Goal: Task Accomplishment & Management: Manage account settings

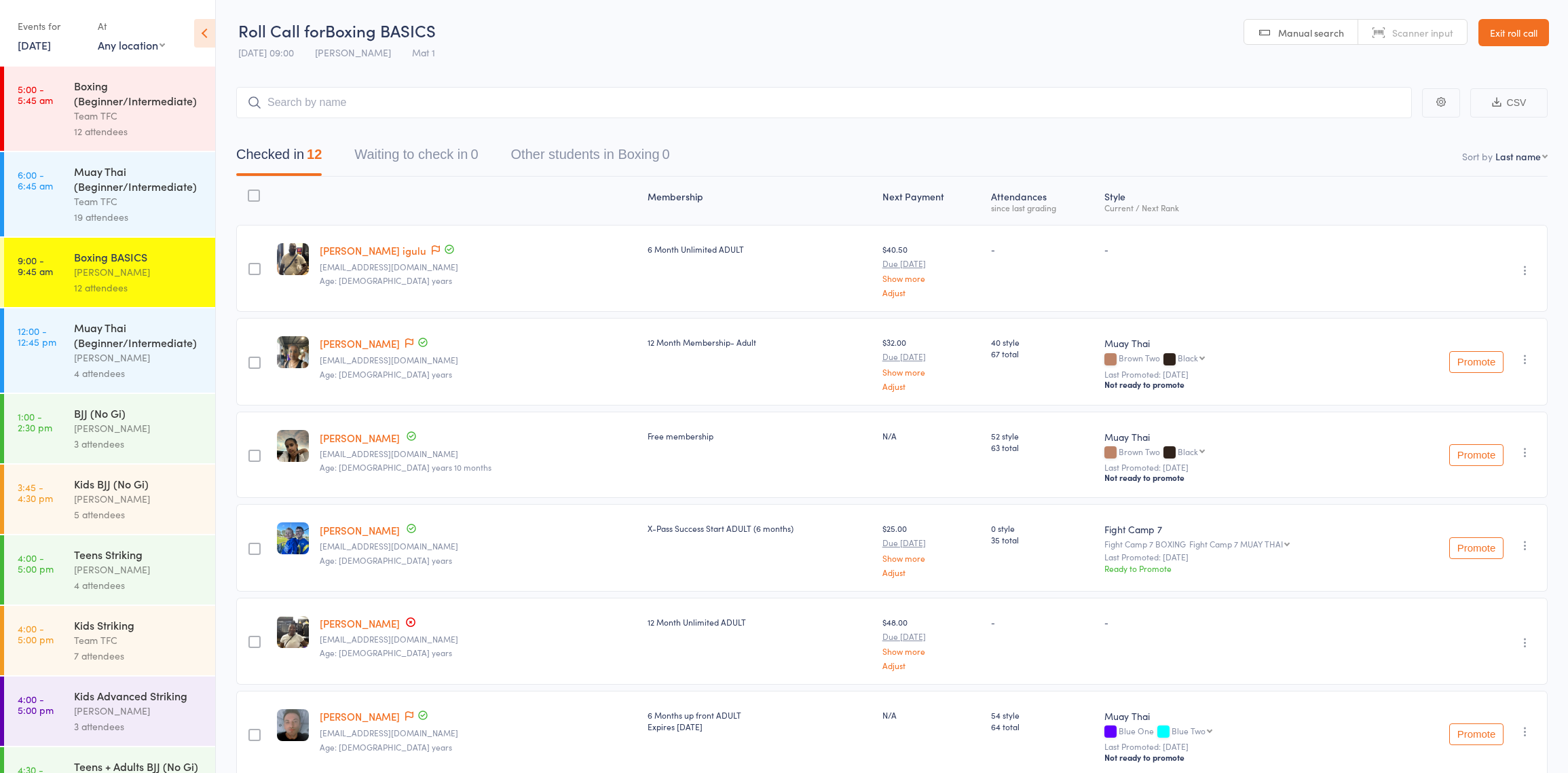
click at [33, 46] on link "12 Sep, 2025" at bounding box center [34, 45] width 33 height 15
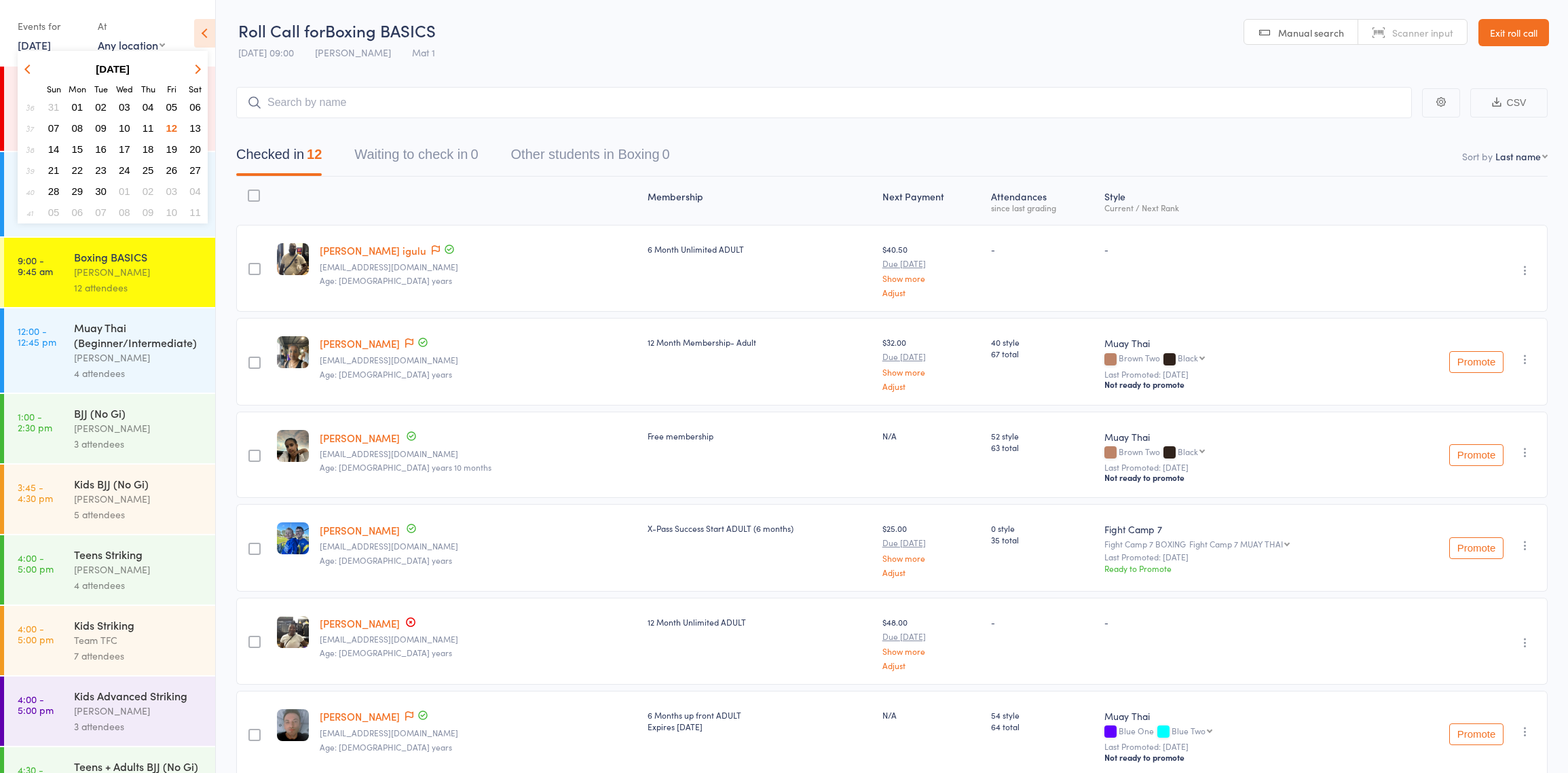
click at [144, 125] on span "11" at bounding box center [148, 128] width 11 height 11
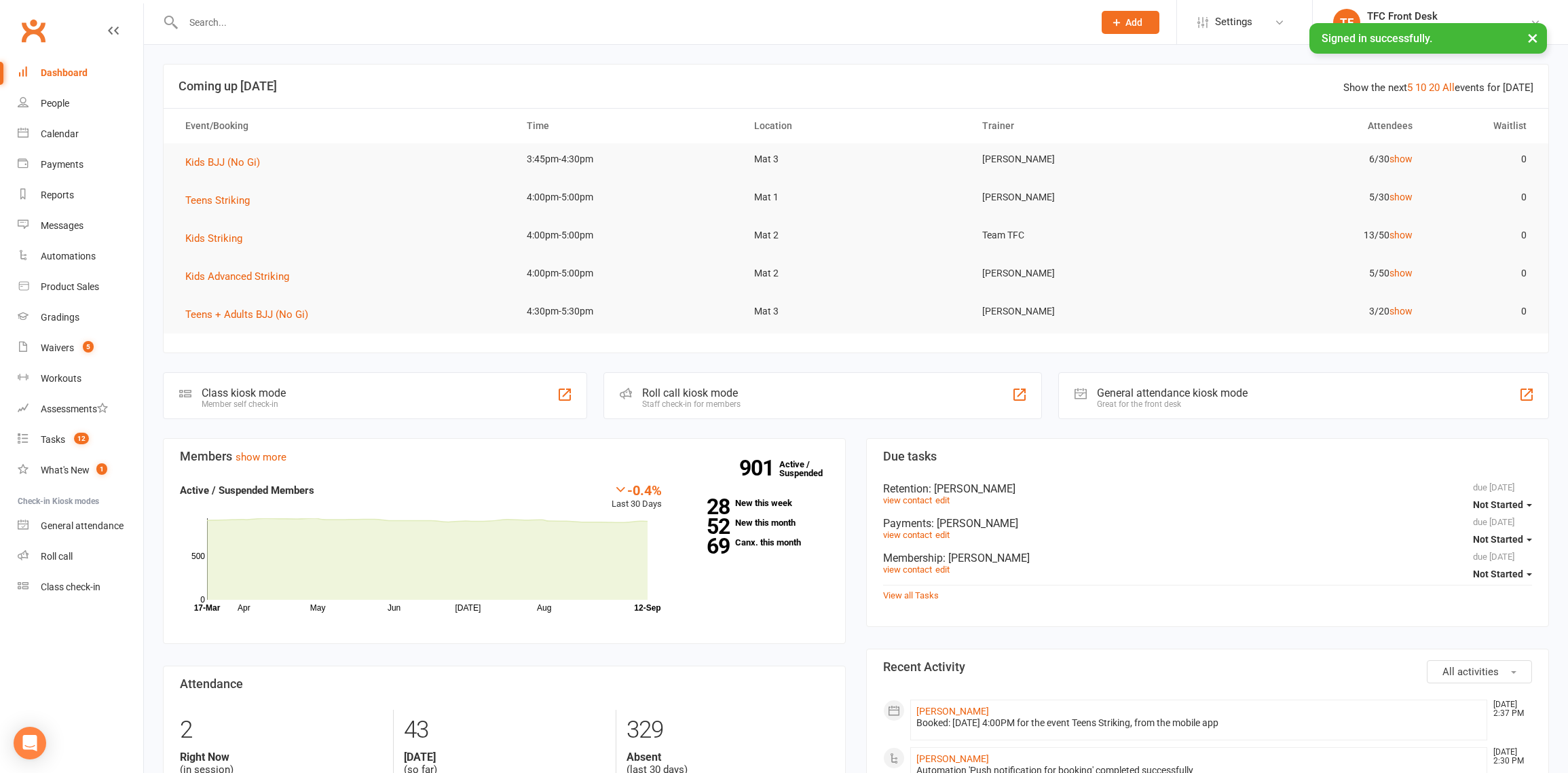
click at [649, 390] on div "Roll call kiosk mode" at bounding box center [691, 393] width 98 height 13
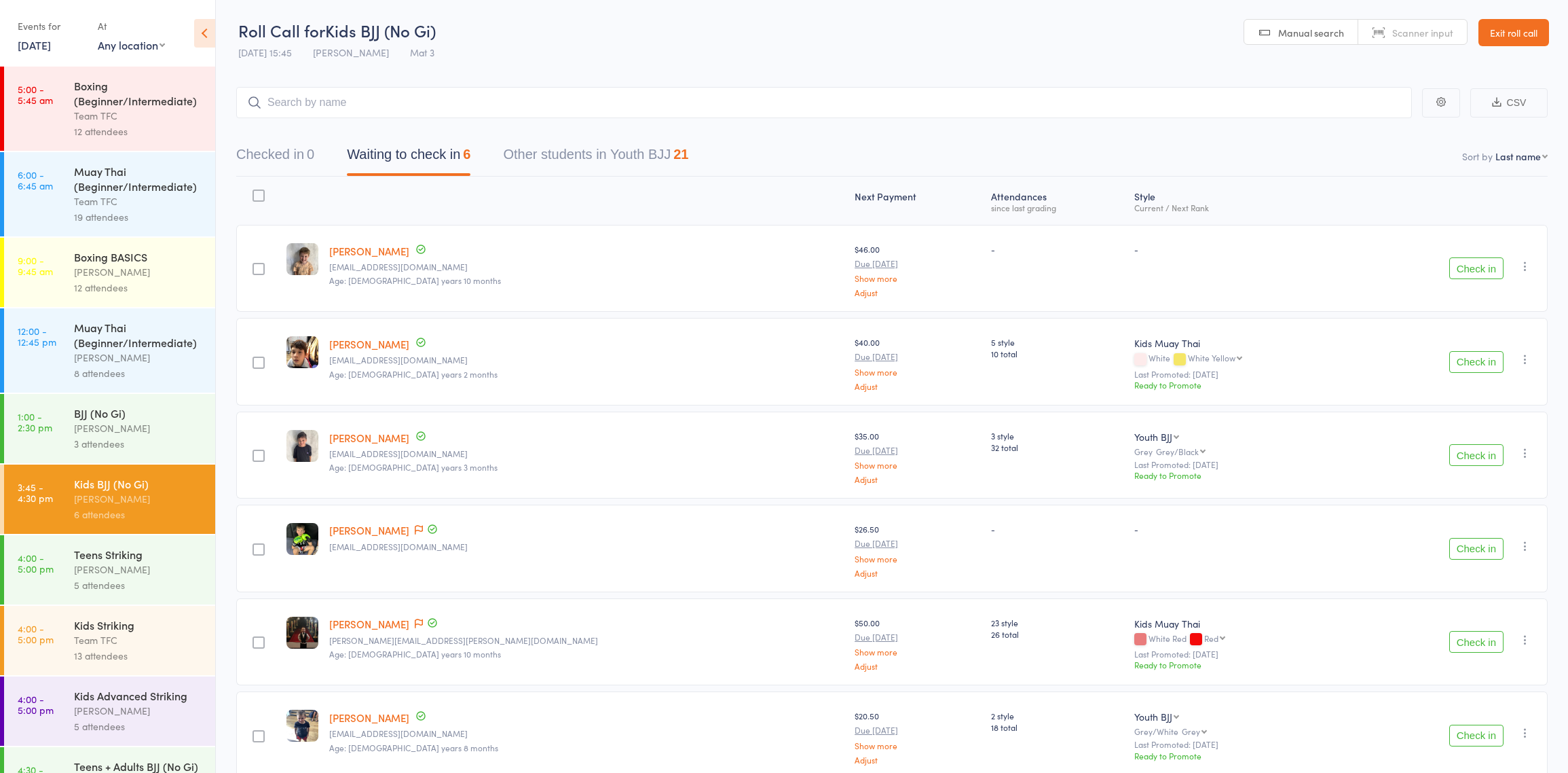
click at [51, 45] on link "[DATE]" at bounding box center [34, 45] width 33 height 15
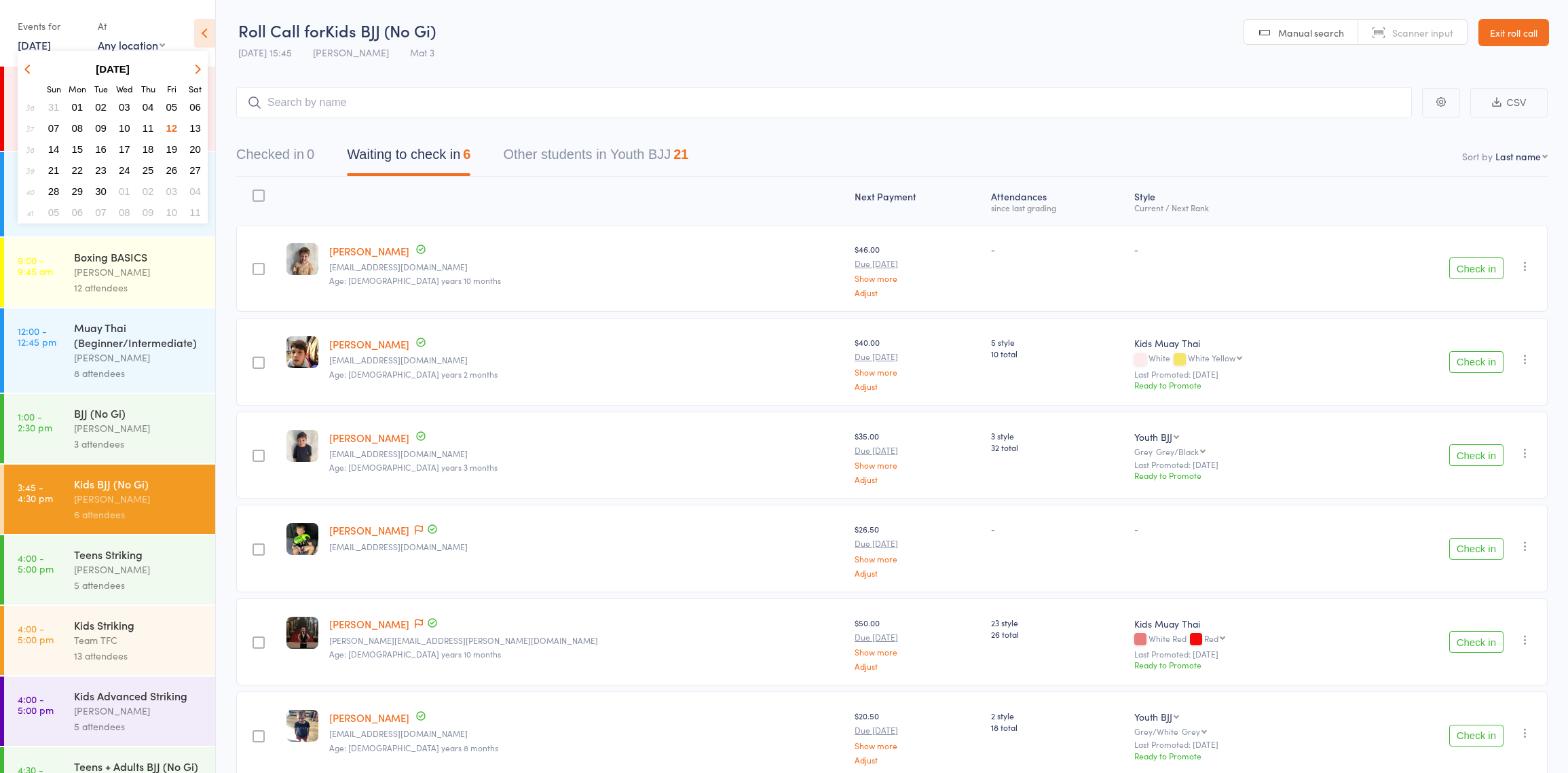
click at [146, 123] on span "11" at bounding box center [148, 128] width 11 height 11
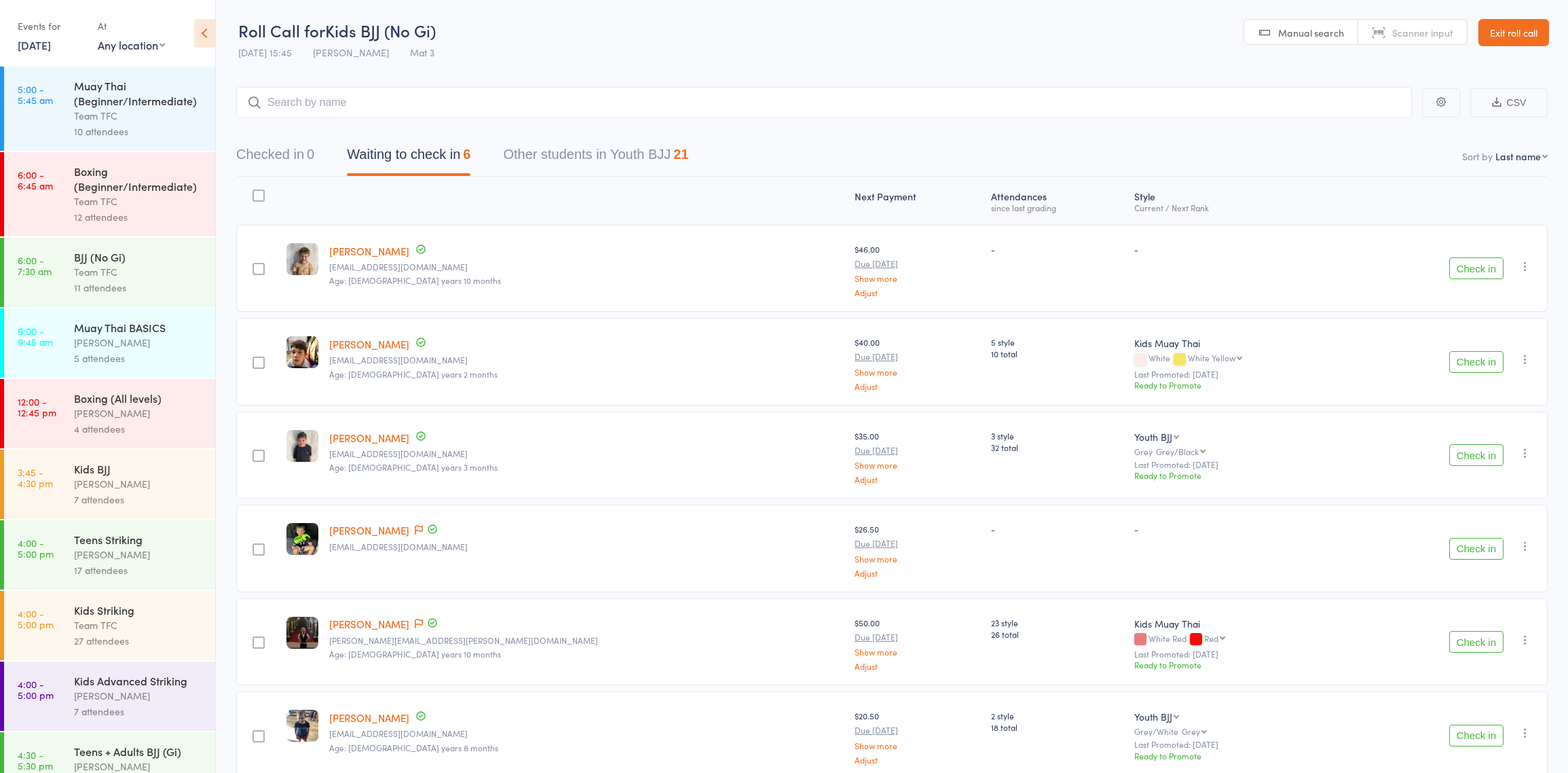
click at [48, 49] on link "11 Sep, 2025" at bounding box center [34, 45] width 33 height 15
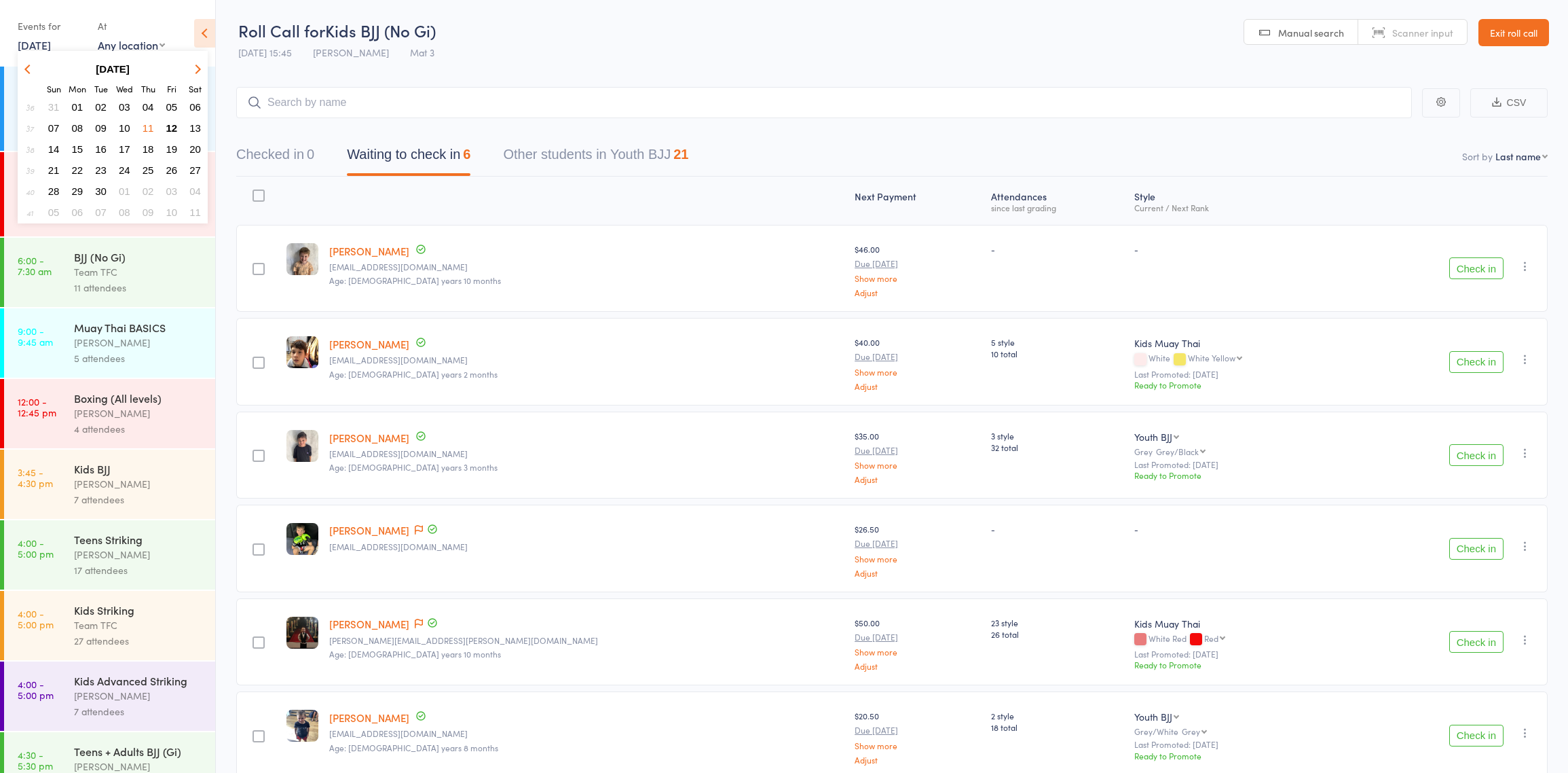
click at [125, 127] on span "10" at bounding box center [124, 128] width 11 height 11
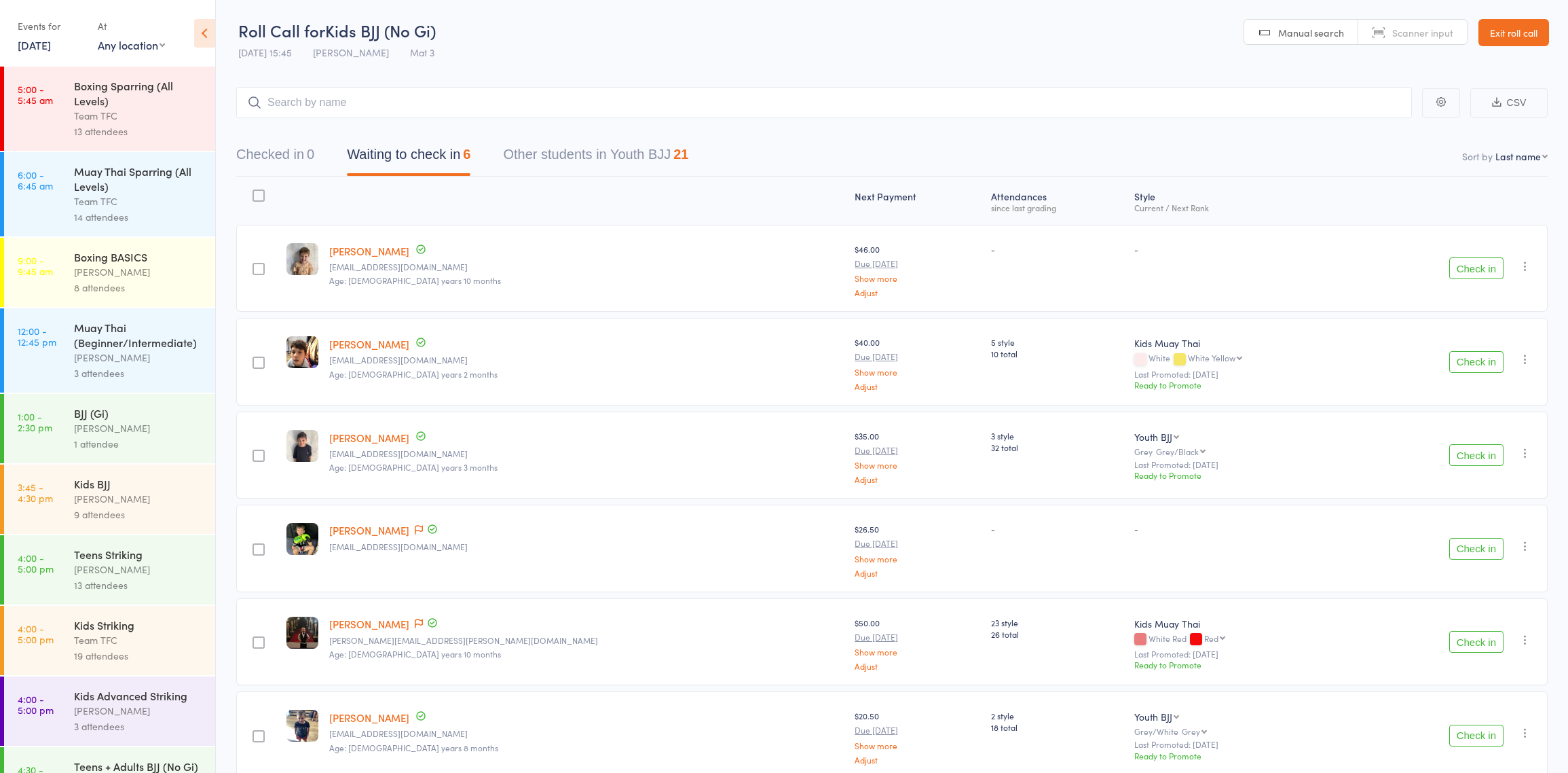
click at [118, 286] on div "8 attendees" at bounding box center [139, 287] width 130 height 15
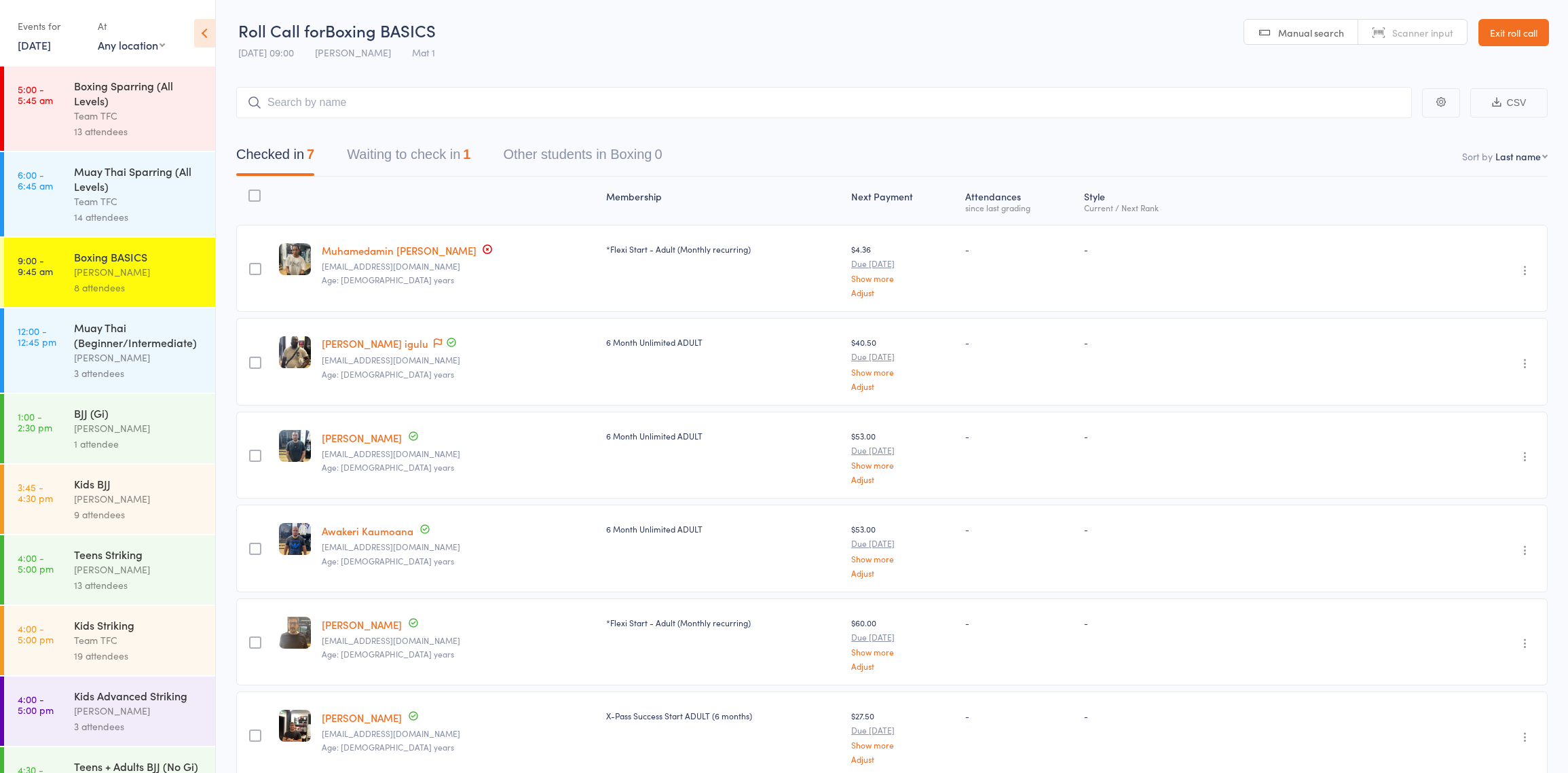
click at [450, 253] on link "Muhamedamin [PERSON_NAME]" at bounding box center [399, 251] width 155 height 15
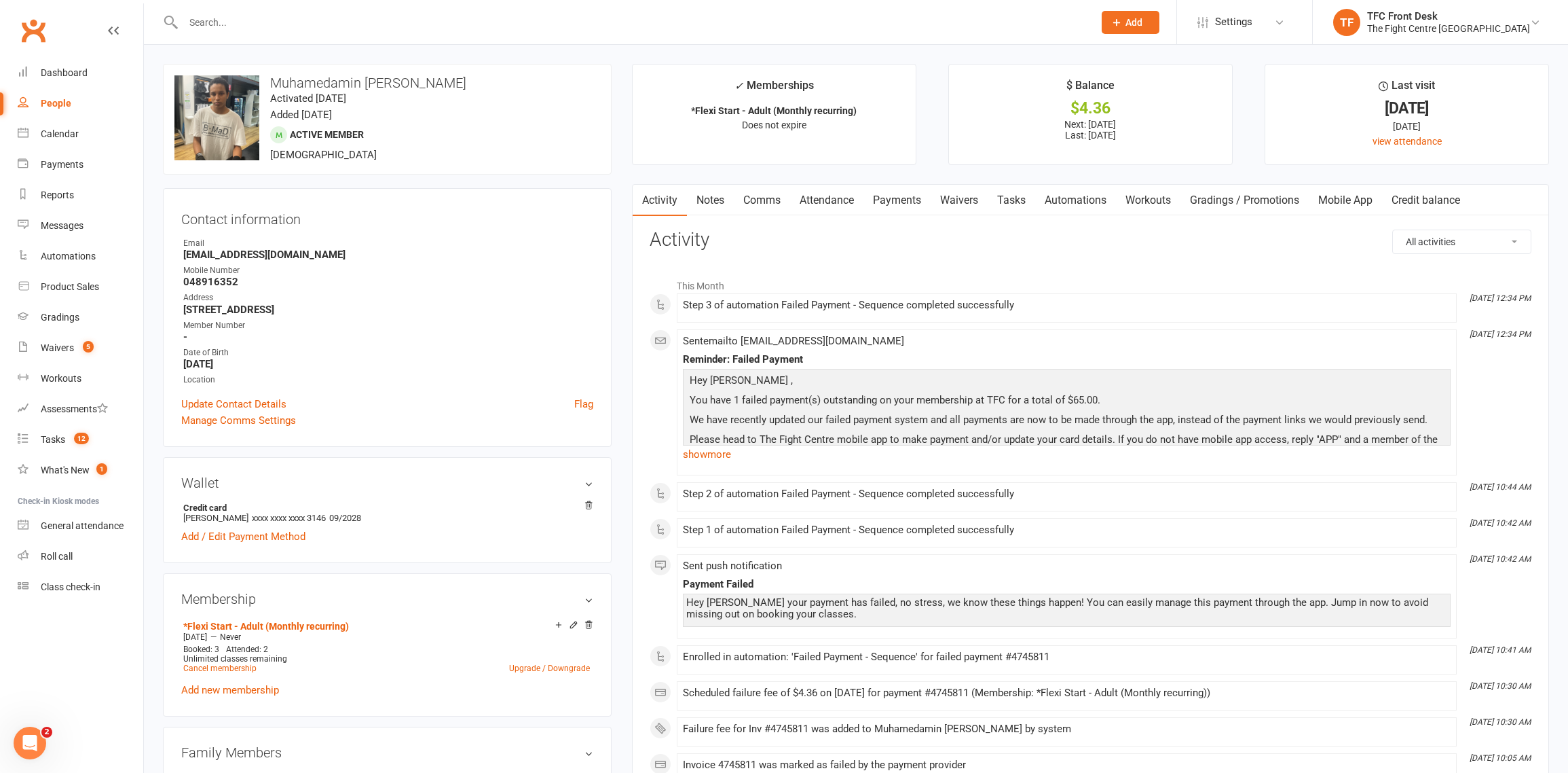
click at [906, 196] on link "Payments" at bounding box center [897, 200] width 67 height 32
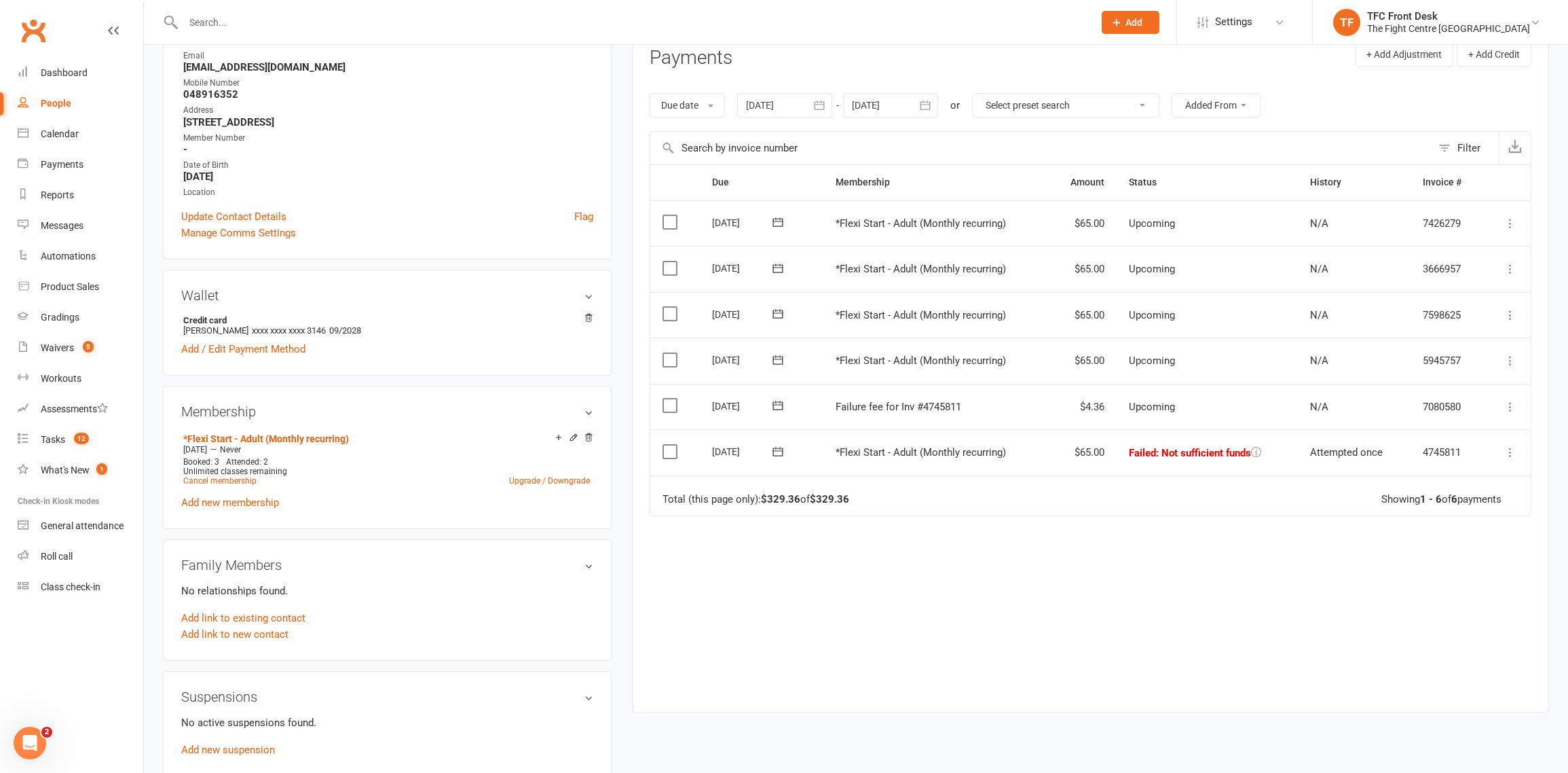
scroll to position [200, 0]
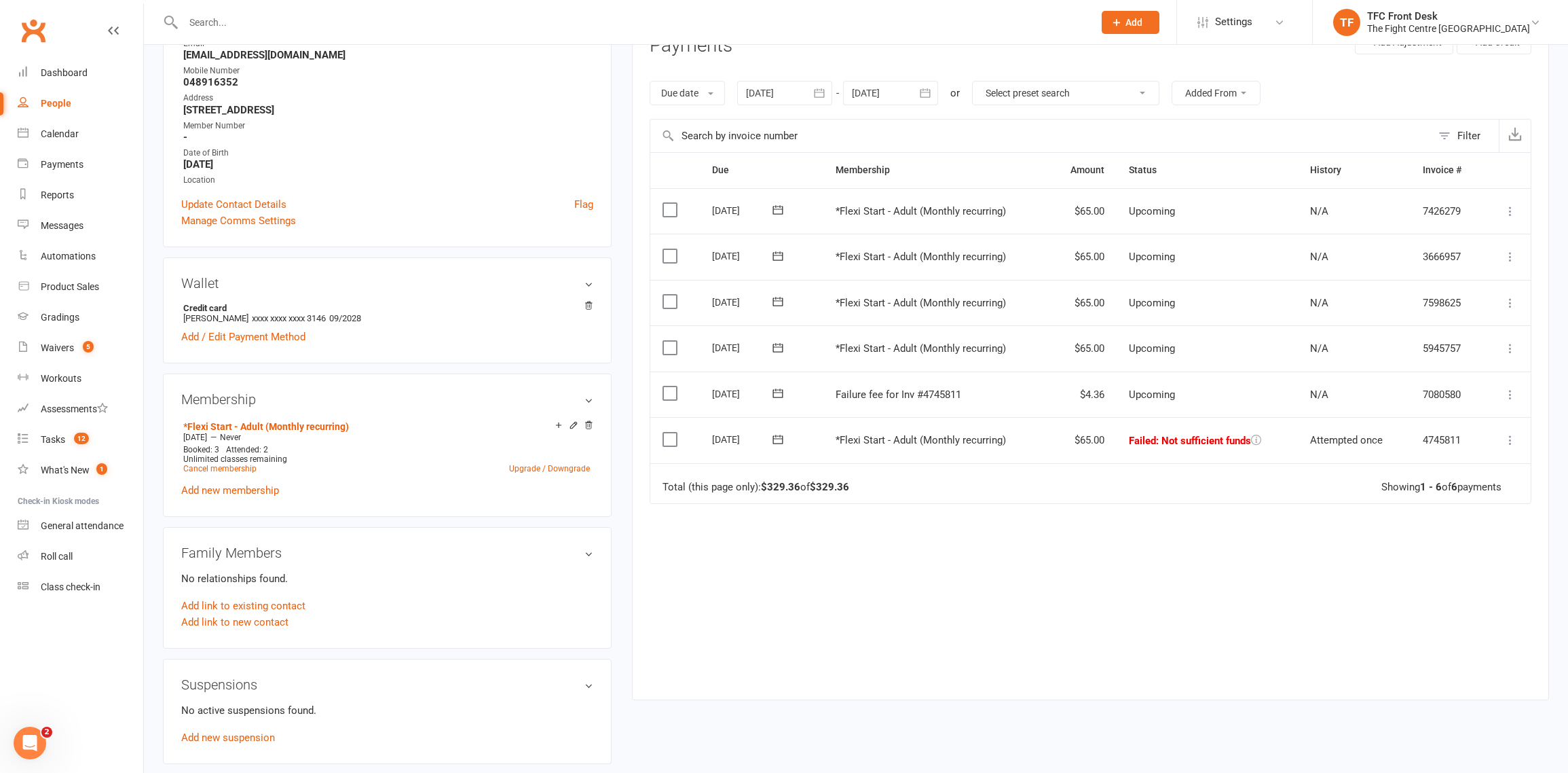
click at [1506, 440] on icon at bounding box center [1510, 440] width 14 height 14
click at [1494, 491] on link "Mark as Paid (POS)" at bounding box center [1450, 493] width 135 height 27
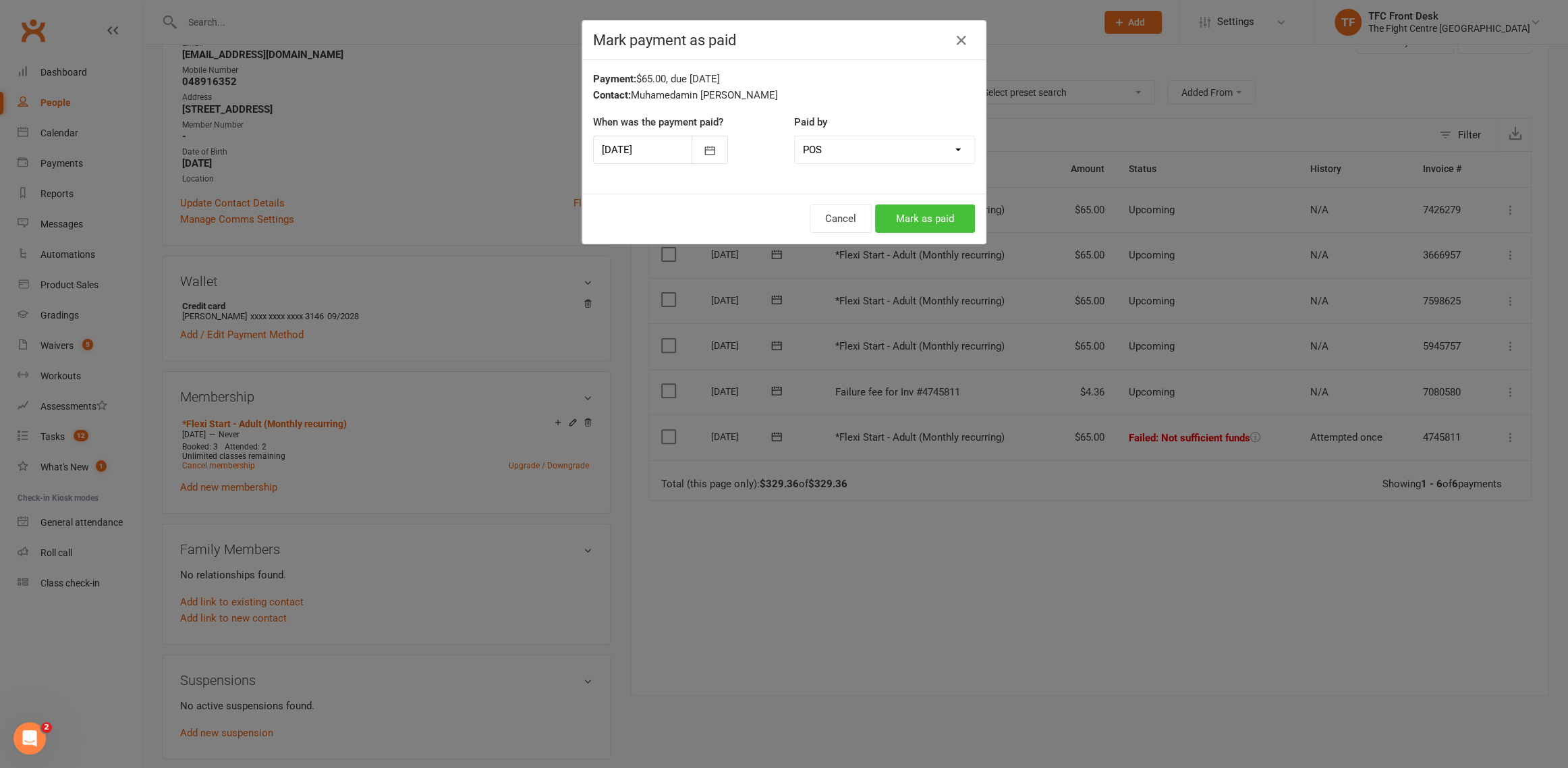
click at [963, 214] on button "Mark as paid" at bounding box center [925, 218] width 100 height 28
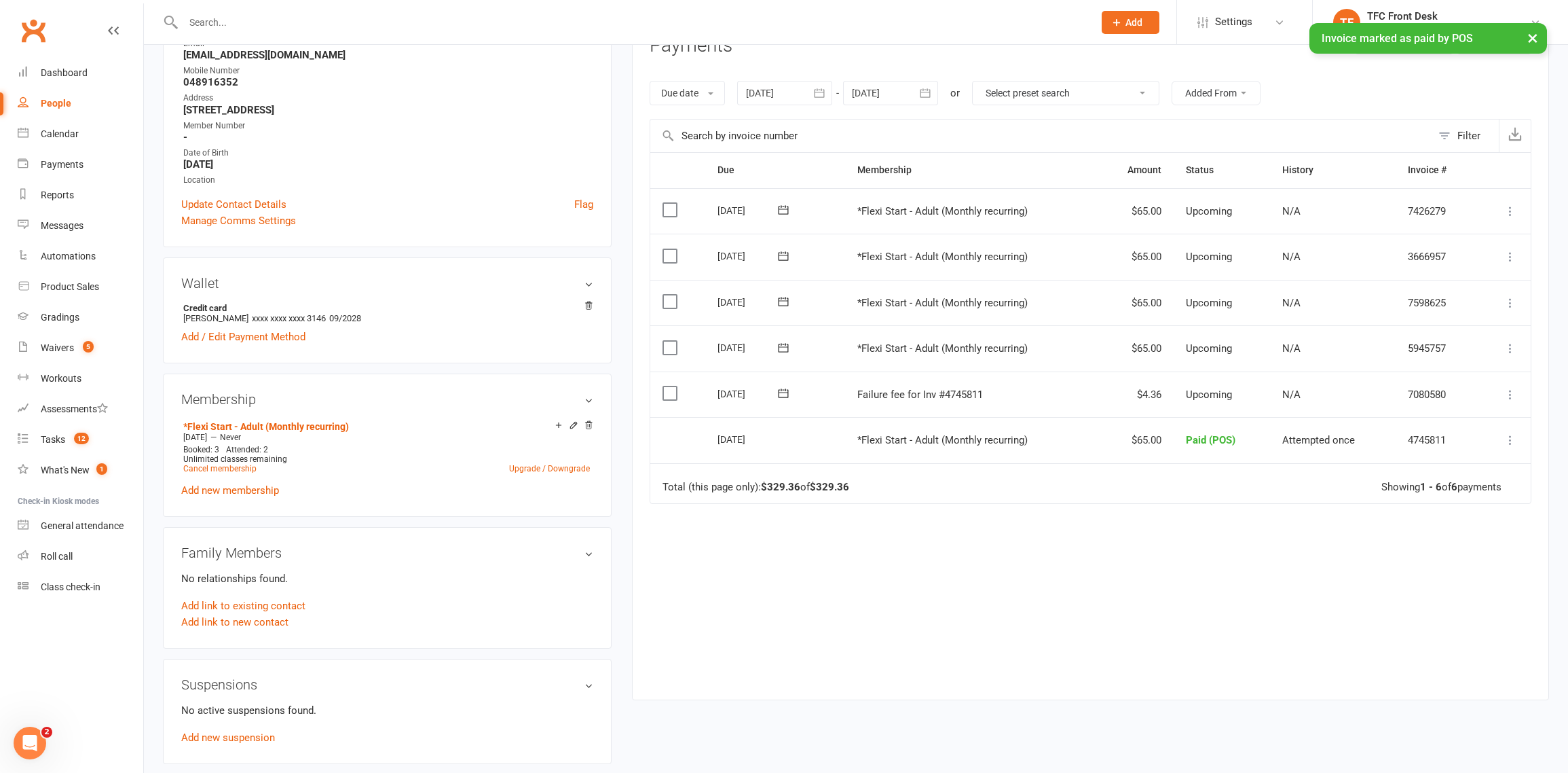
click at [1514, 399] on icon at bounding box center [1510, 394] width 14 height 14
click at [1433, 496] on link "Skip" at bounding box center [1450, 502] width 135 height 27
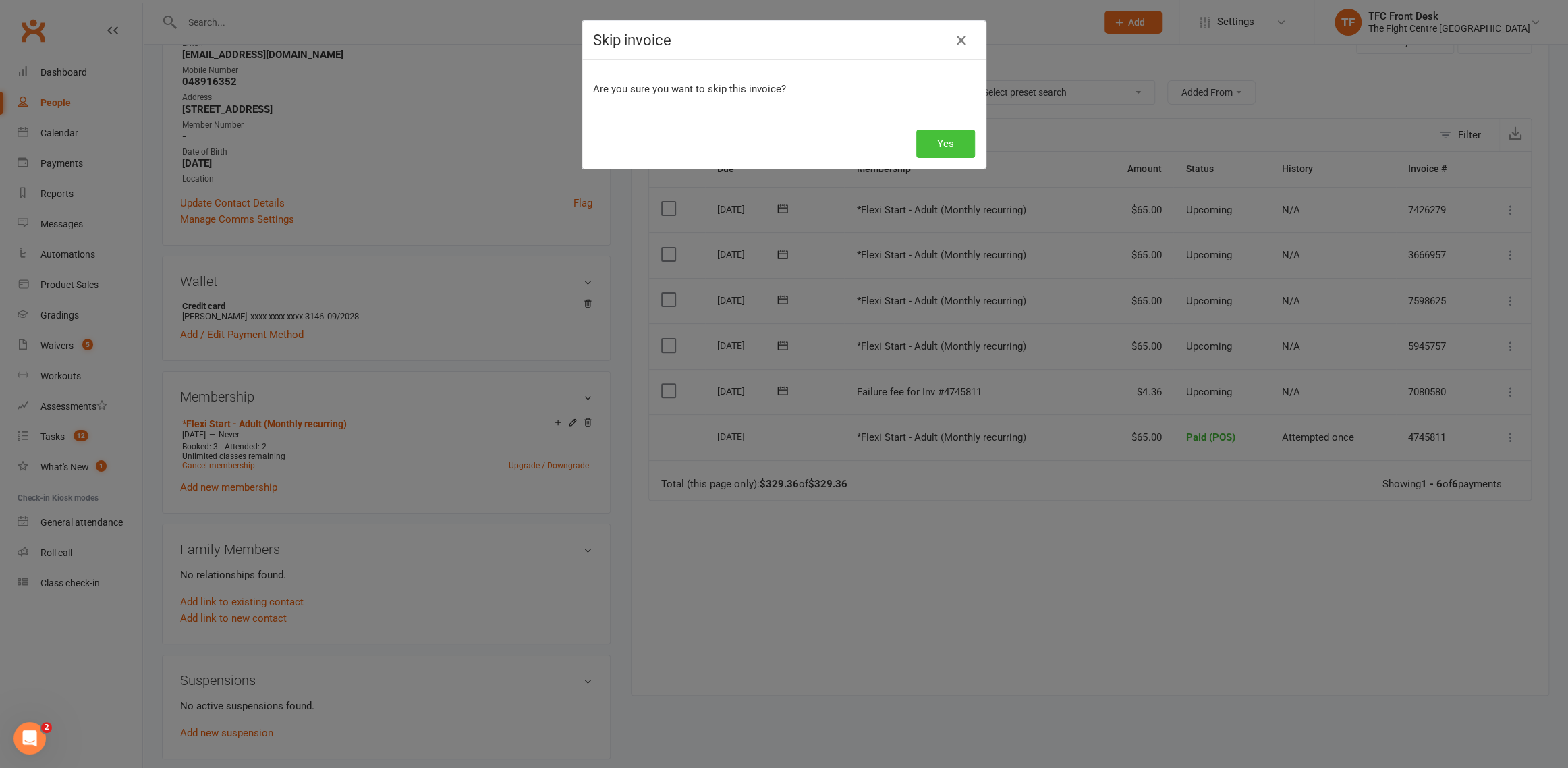
click at [943, 139] on button "Yes" at bounding box center [946, 143] width 59 height 28
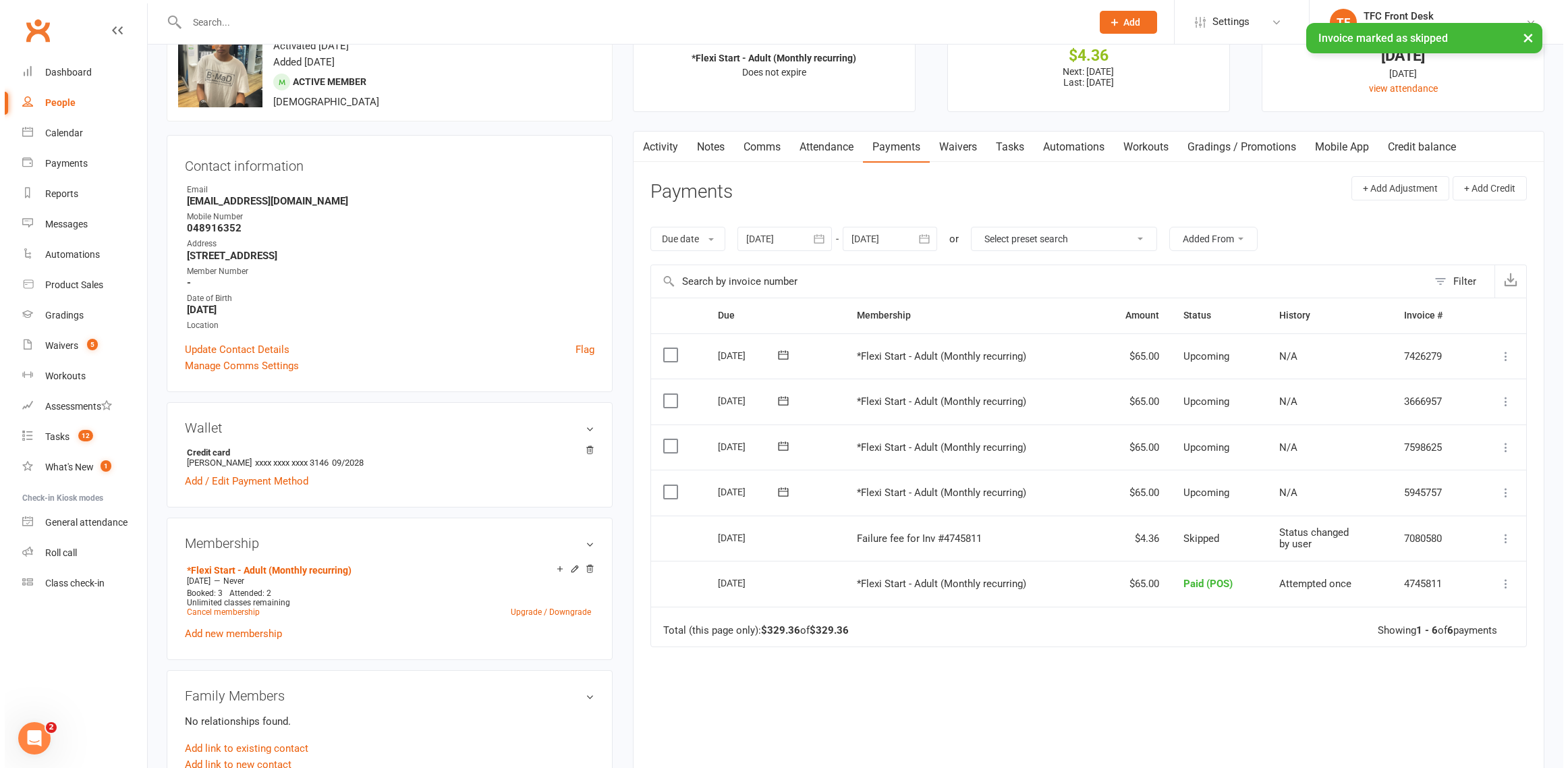
scroll to position [0, 0]
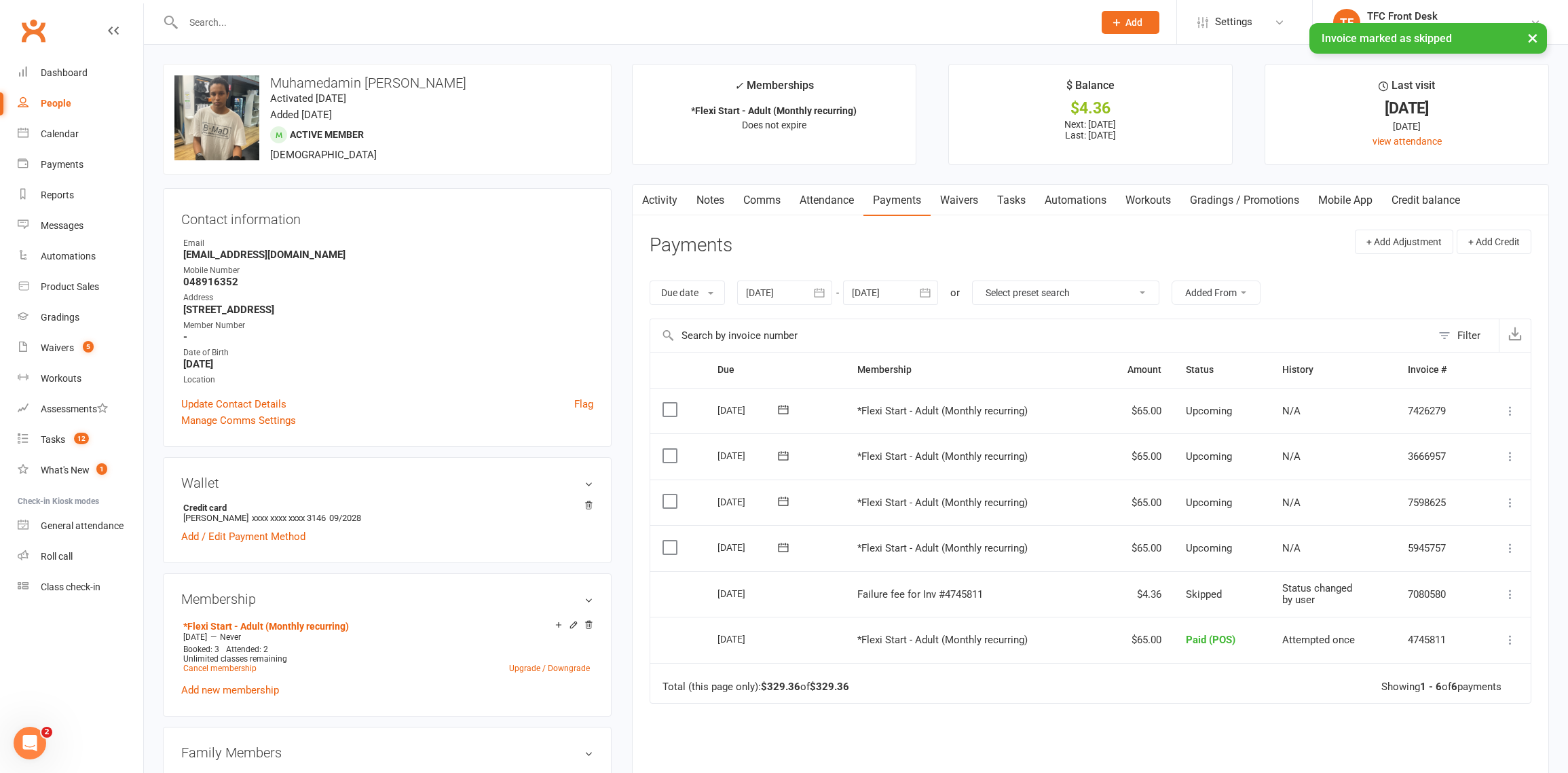
click at [714, 211] on link "Notes" at bounding box center [710, 200] width 47 height 32
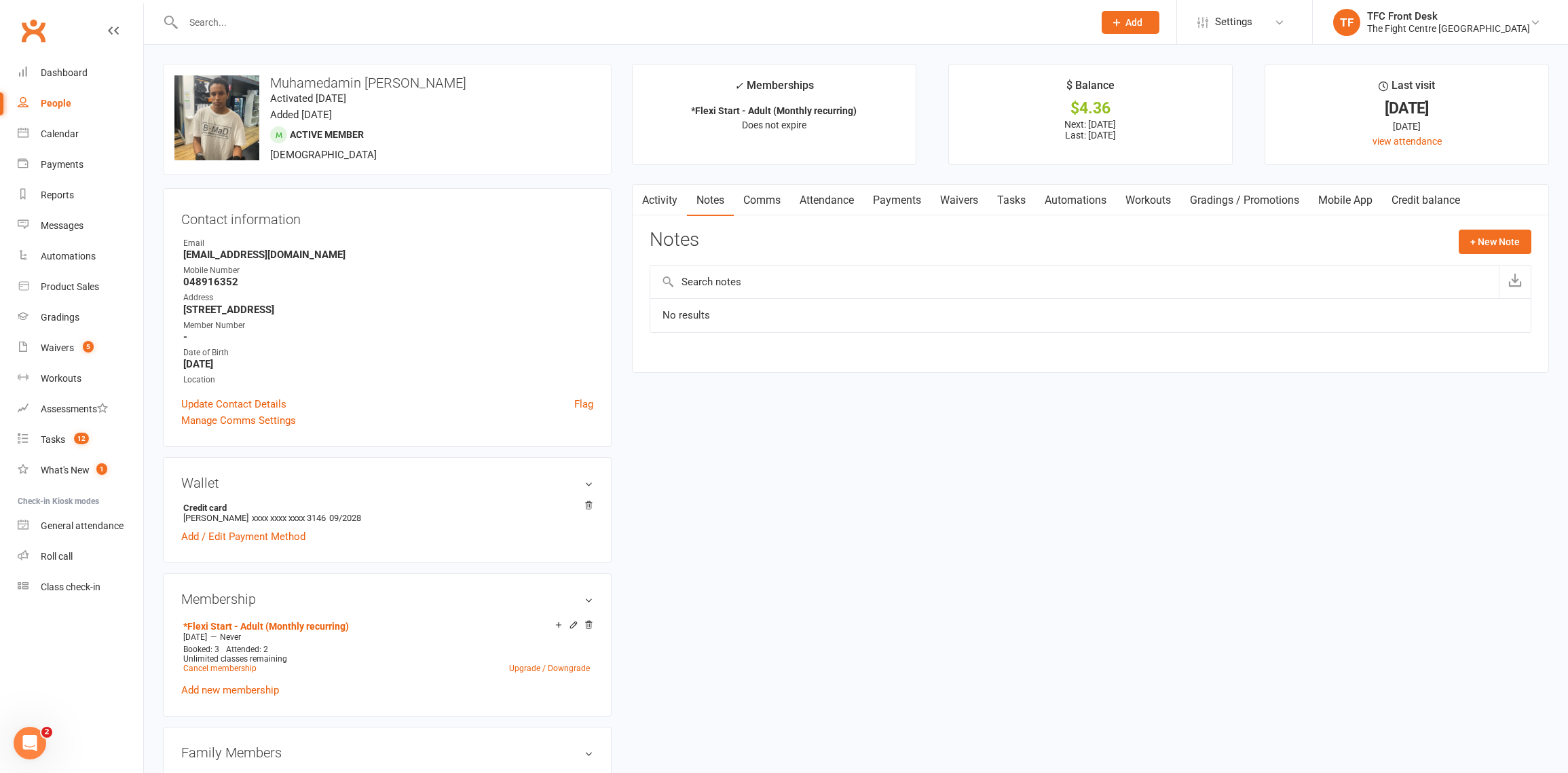
click at [1446, 244] on div "Notes + New Note" at bounding box center [1090, 247] width 881 height 36
click at [1472, 245] on button "+ New Note" at bounding box center [1495, 242] width 73 height 24
click at [723, 288] on input "text" at bounding box center [1090, 297] width 881 height 28
type input "Payment"
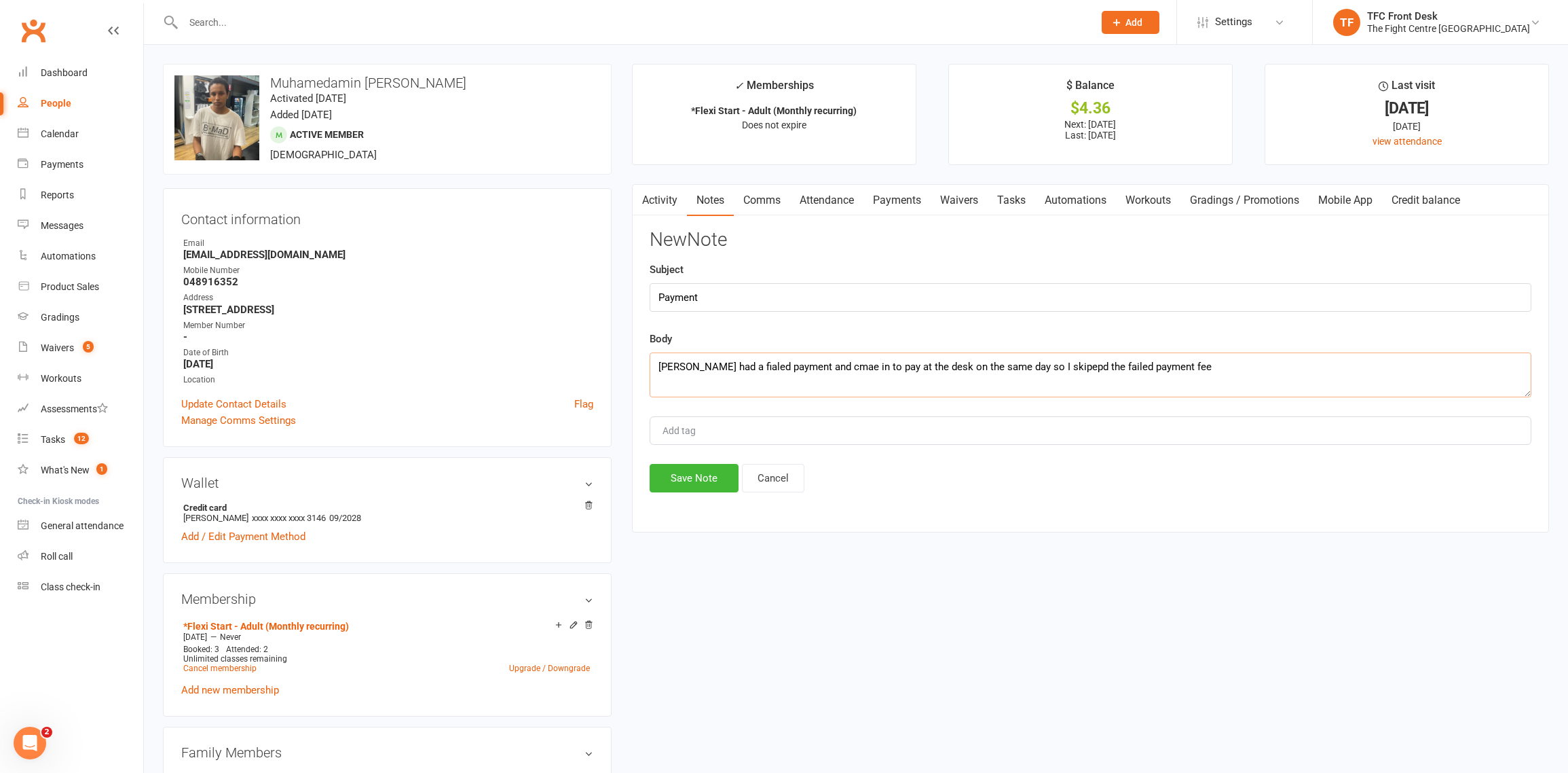
click at [1084, 366] on textarea "[PERSON_NAME] had a fialed payment and cmae in to pay at the desk on the same d…" at bounding box center [1090, 374] width 881 height 45
click at [852, 371] on textarea "[PERSON_NAME] had a fialed payment and cmae in to pay at the desk on the same d…" at bounding box center [1090, 374] width 881 height 45
drag, startPoint x: 852, startPoint y: 371, endPoint x: 859, endPoint y: 362, distance: 11.4
drag, startPoint x: 765, startPoint y: 364, endPoint x: 802, endPoint y: 346, distance: 41.1
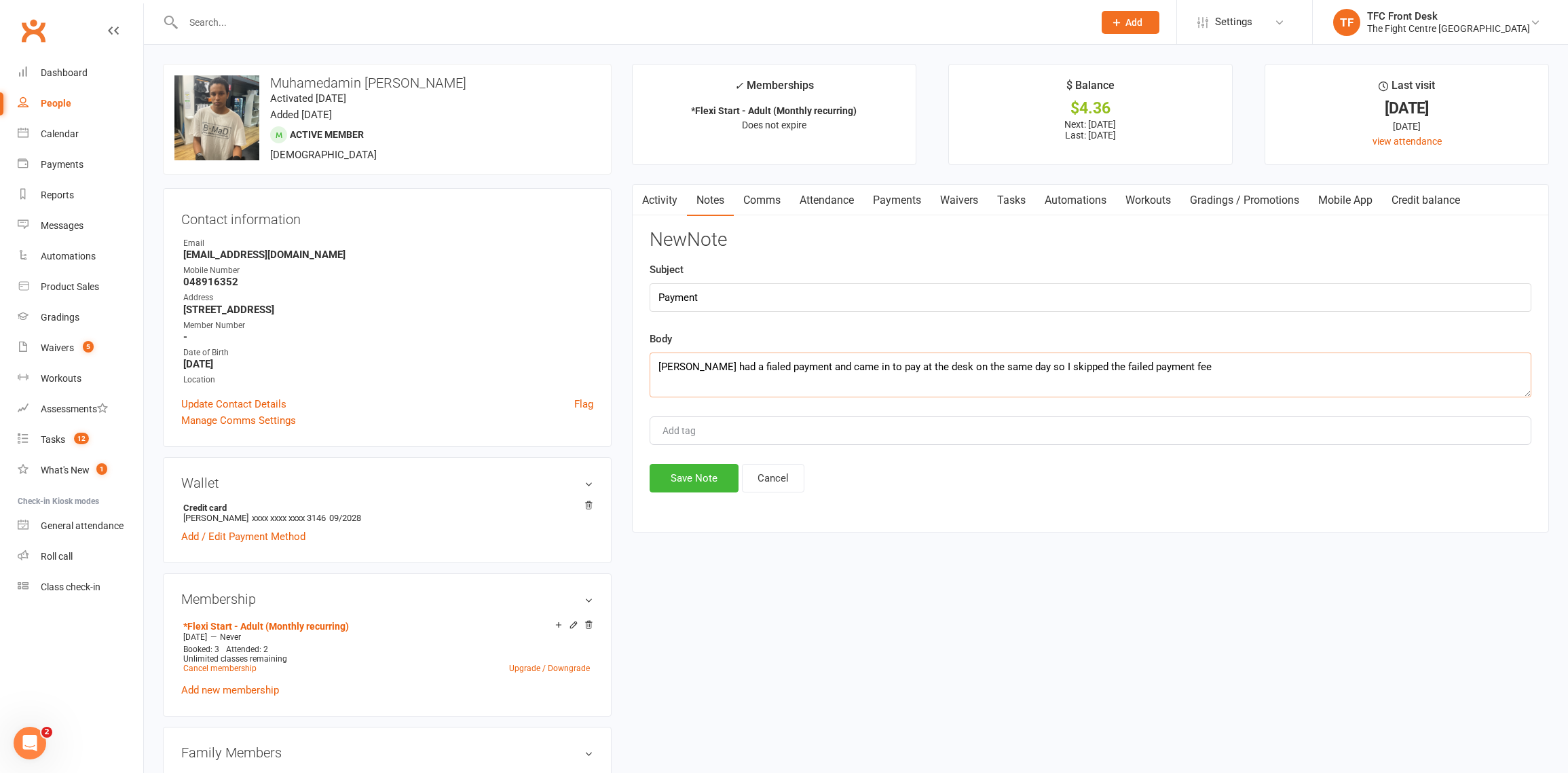
click at [767, 363] on textarea "[PERSON_NAME] had a fialed payment and came in to pay at the desk on the same d…" at bounding box center [1090, 374] width 881 height 45
type textarea "[PERSON_NAME] had a failed payment and came in to pay at the desk on the same d…"
click at [717, 483] on button "Save Note" at bounding box center [694, 478] width 89 height 28
